Goal: Transaction & Acquisition: Purchase product/service

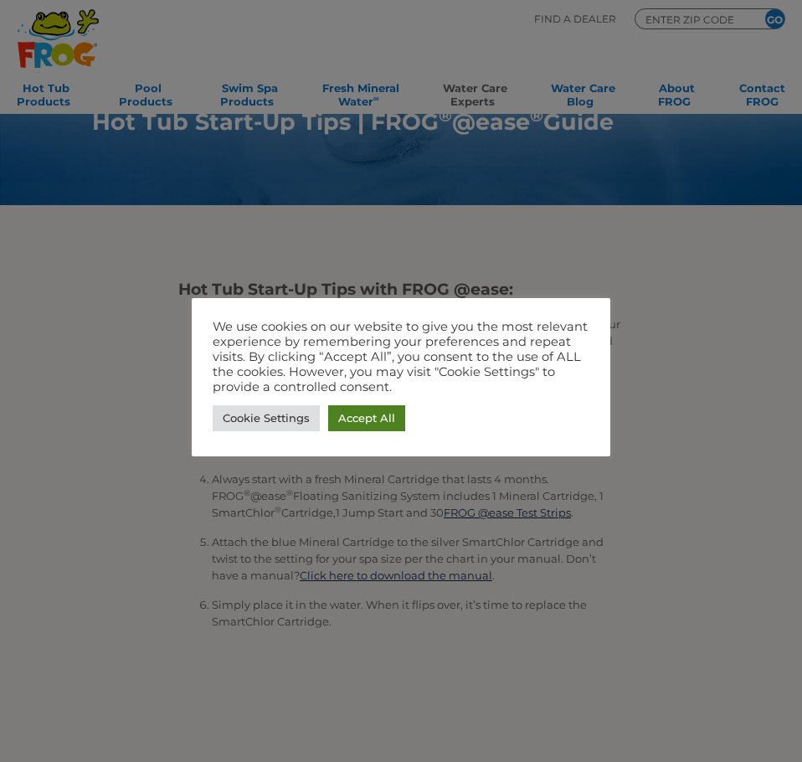
click at [356, 417] on link "Accept All" at bounding box center [366, 418] width 77 height 26
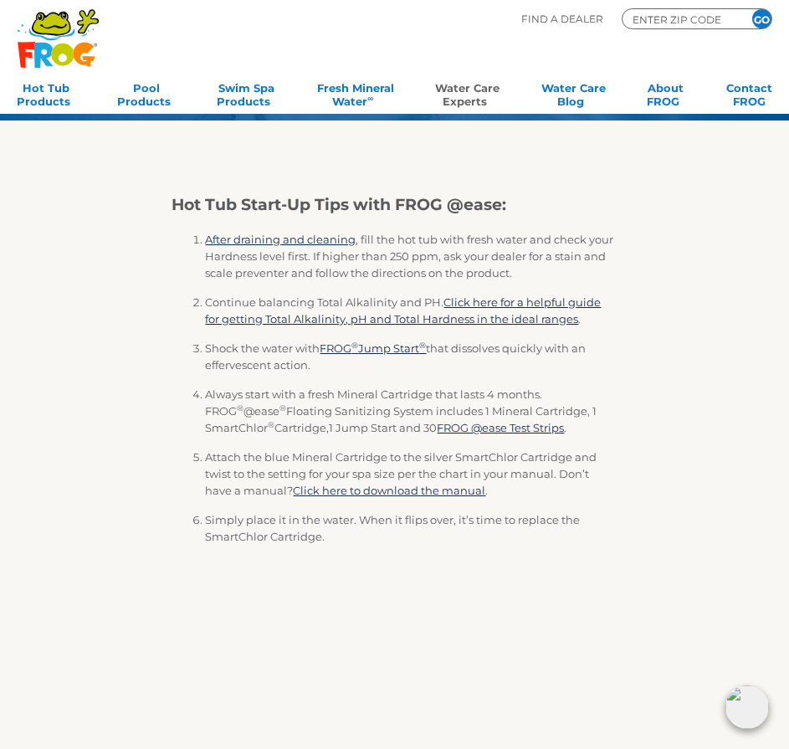
scroll to position [84, 0]
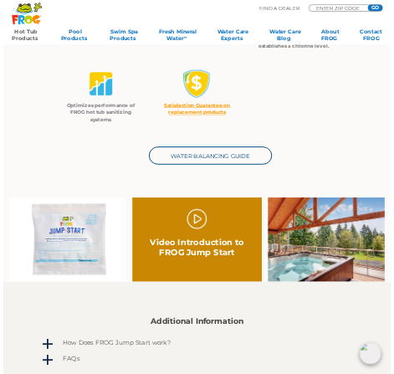
scroll to position [502, 0]
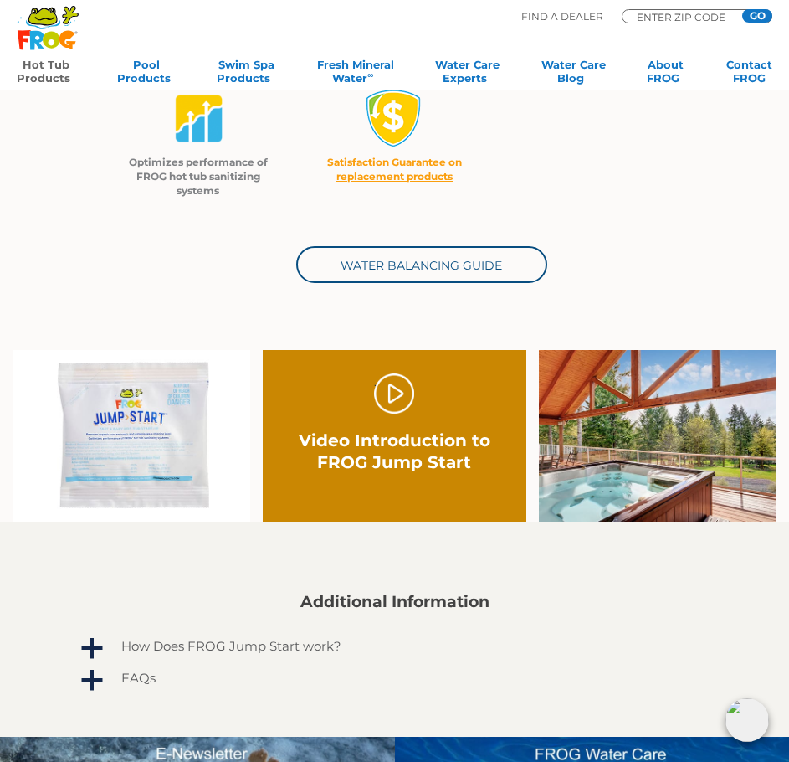
click at [122, 439] on img at bounding box center [132, 436] width 238 height 172
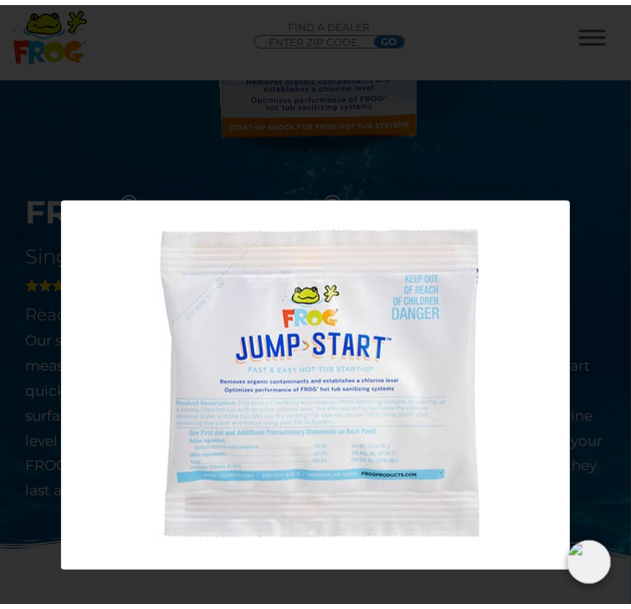
scroll to position [385, 0]
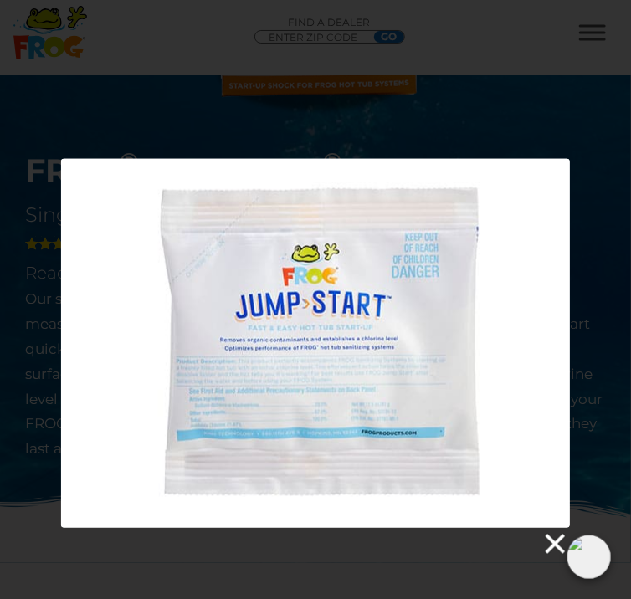
click at [555, 535] on link at bounding box center [554, 544] width 25 height 25
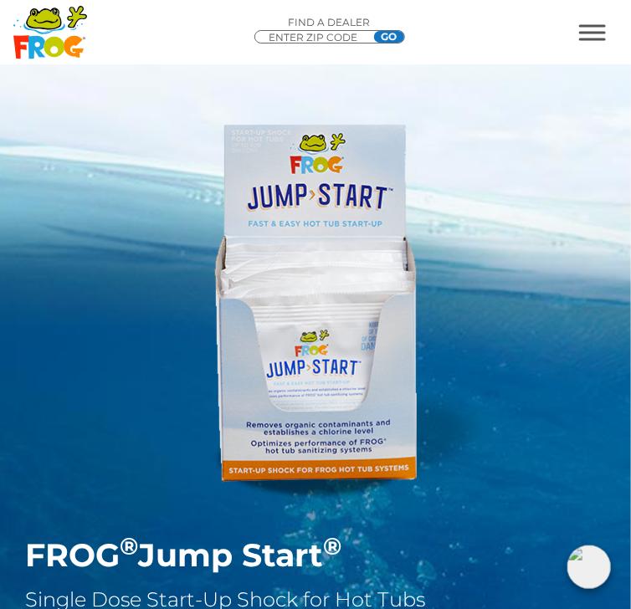
scroll to position [0, 0]
click at [201, 82] on div "FROG ® Jump Start ® Single Dose Start-Up Shock for Hot Tubs 4 18 Reviews Read R…" at bounding box center [315, 474] width 631 height 948
